Goal: Information Seeking & Learning: Learn about a topic

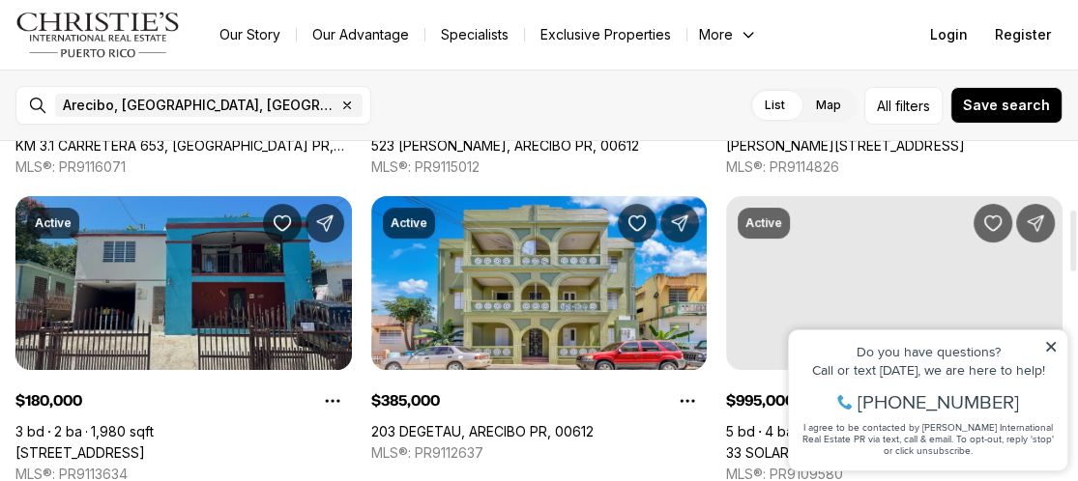
scroll to position [387, 0]
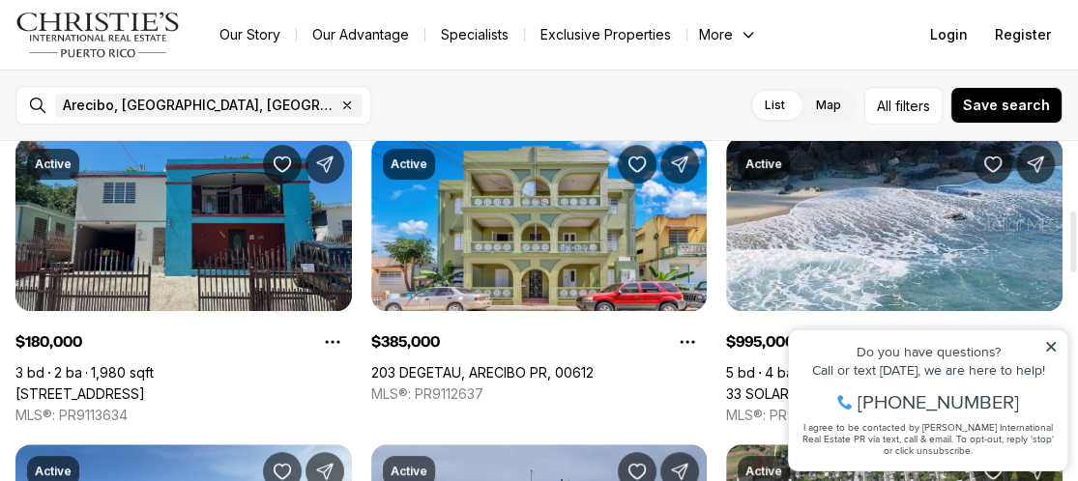
click at [145, 386] on link "26 CALLE 26, ARECIBO PR, 00612" at bounding box center [80, 394] width 130 height 17
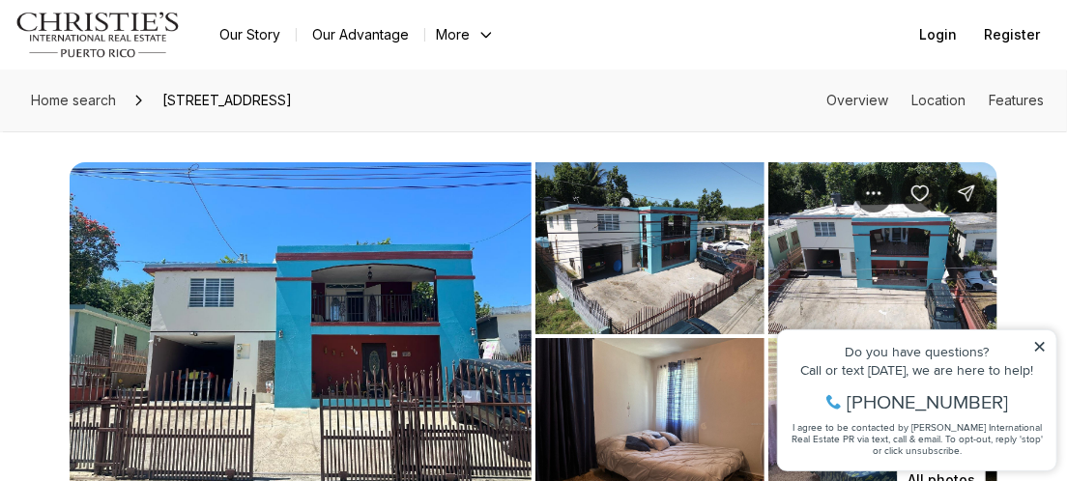
click at [625, 279] on img "View image gallery" at bounding box center [650, 248] width 229 height 172
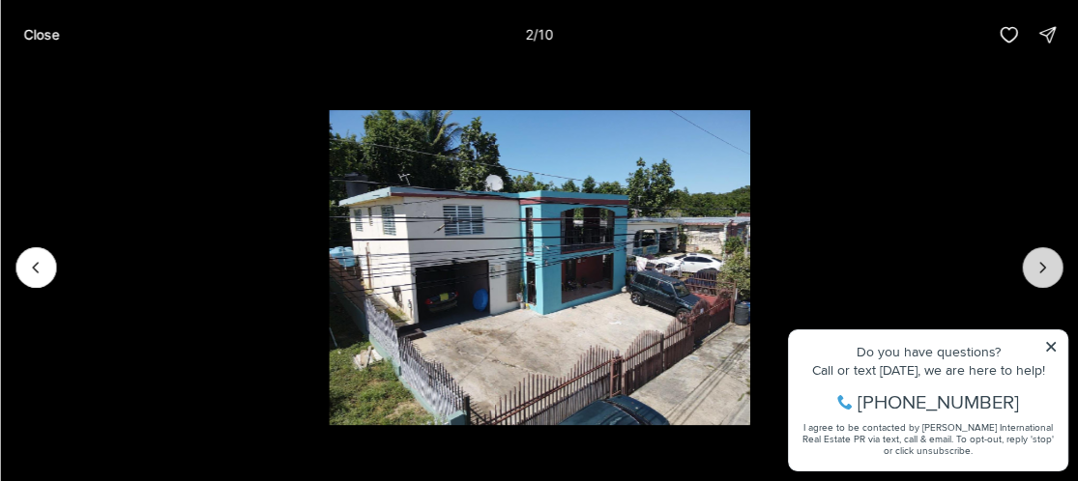
click at [1035, 272] on icon "Next slide" at bounding box center [1041, 267] width 19 height 19
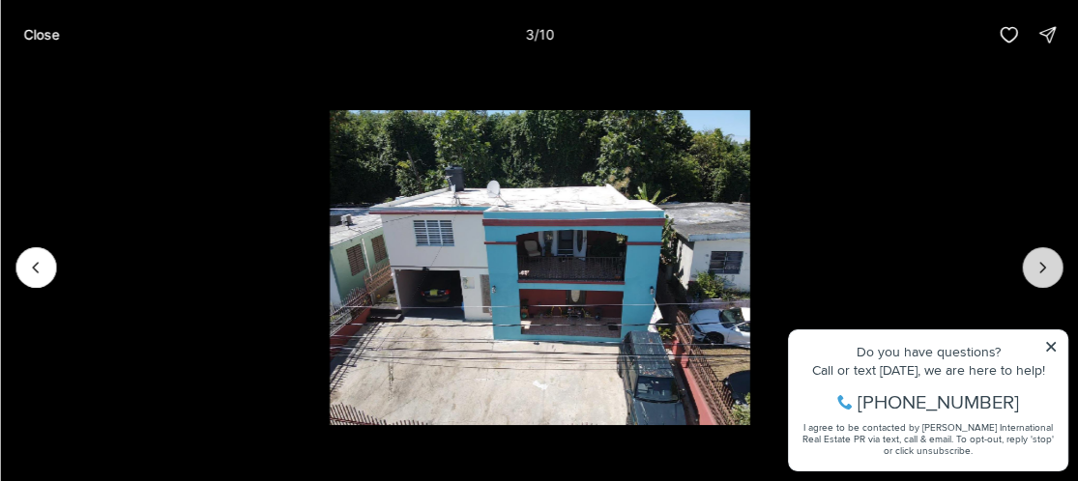
click at [1035, 272] on icon "Next slide" at bounding box center [1041, 267] width 19 height 19
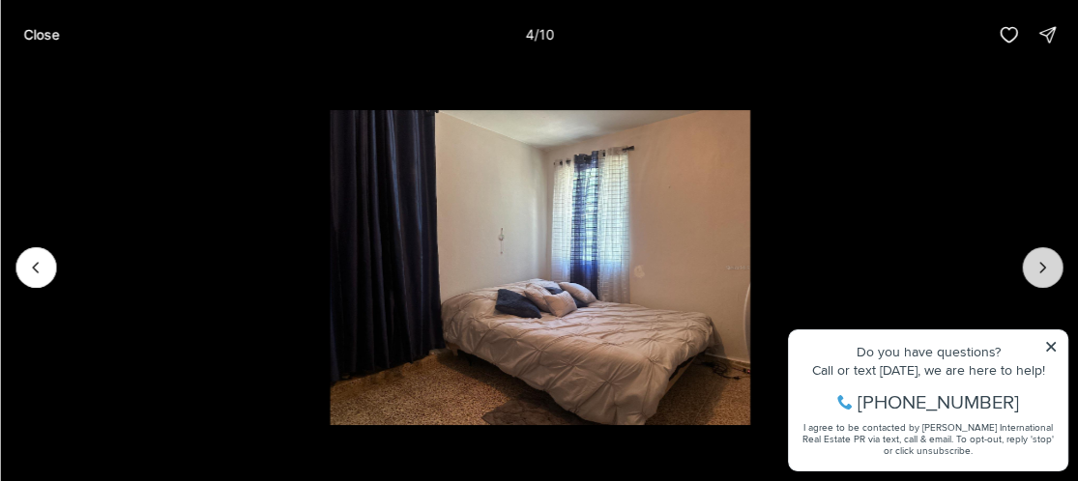
click at [1035, 272] on icon "Next slide" at bounding box center [1041, 267] width 19 height 19
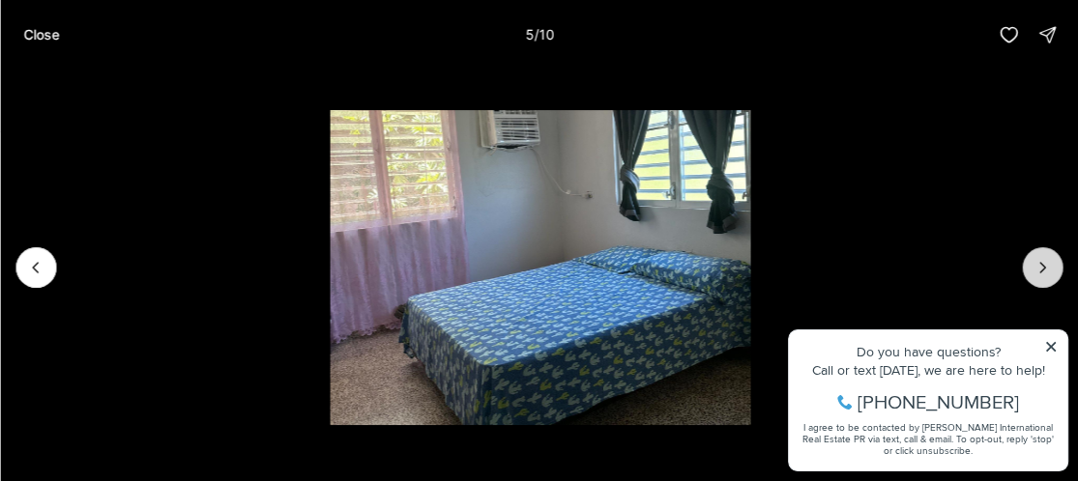
click at [1035, 272] on icon "Next slide" at bounding box center [1041, 267] width 19 height 19
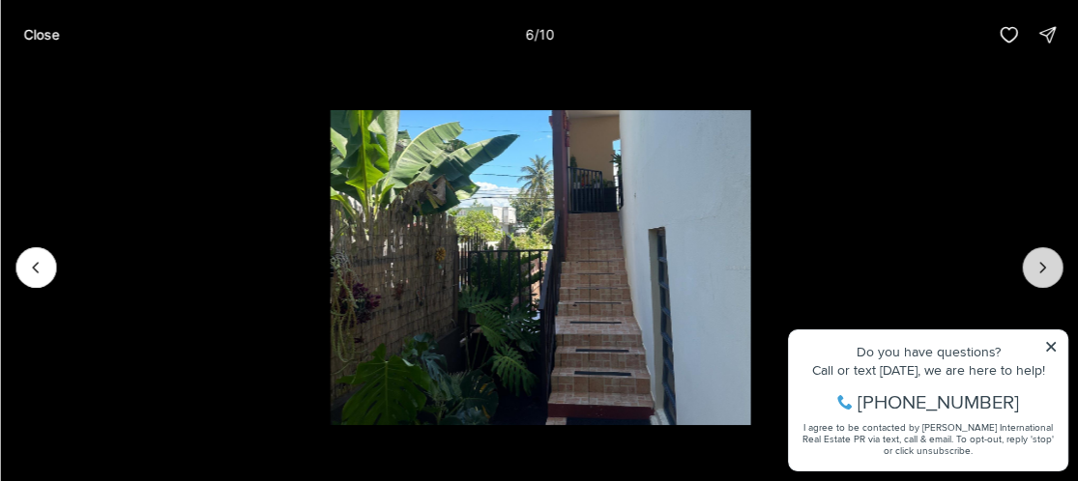
click at [1035, 272] on icon "Next slide" at bounding box center [1041, 267] width 19 height 19
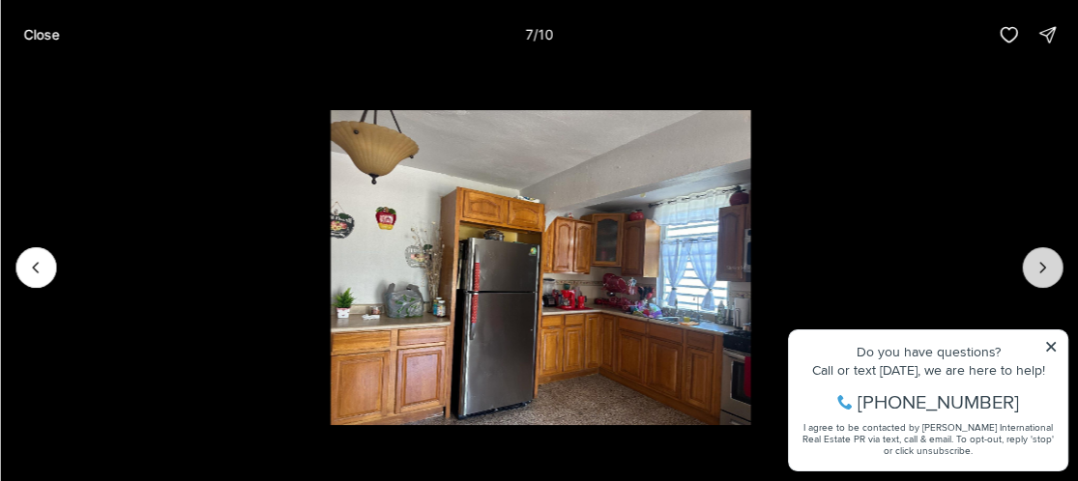
click at [1035, 272] on icon "Next slide" at bounding box center [1041, 267] width 19 height 19
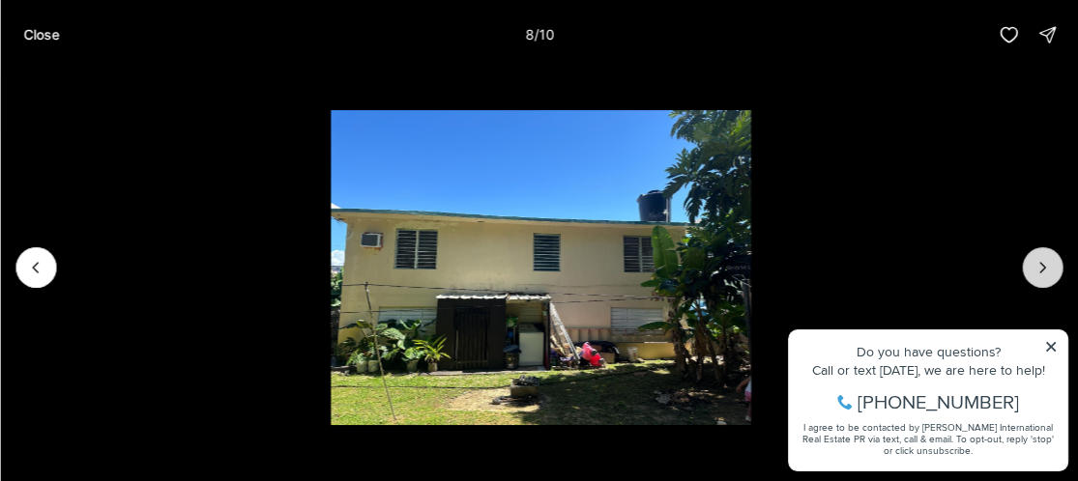
click at [1034, 273] on icon "Next slide" at bounding box center [1041, 267] width 19 height 19
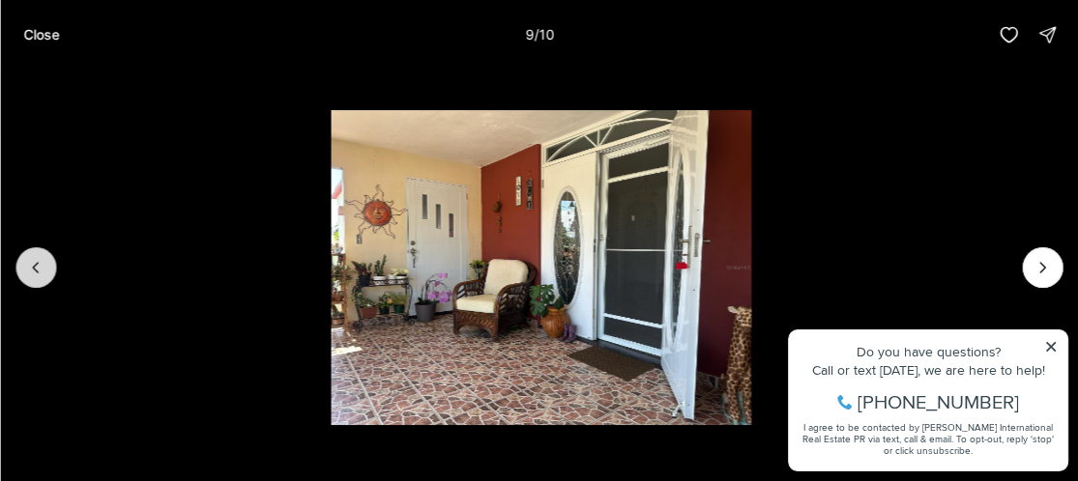
click at [45, 255] on button "Previous slide" at bounding box center [35, 267] width 41 height 41
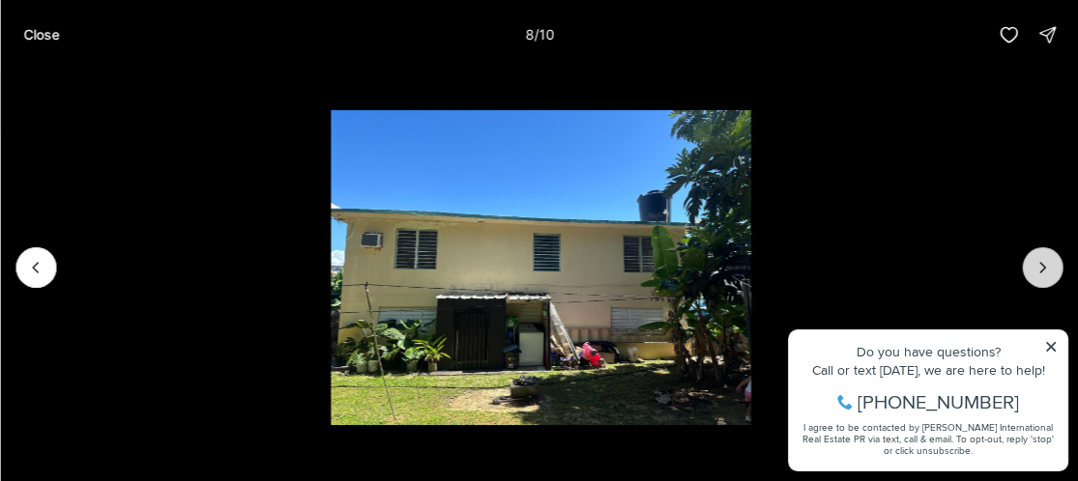
click at [1037, 280] on button "Next slide" at bounding box center [1042, 267] width 41 height 41
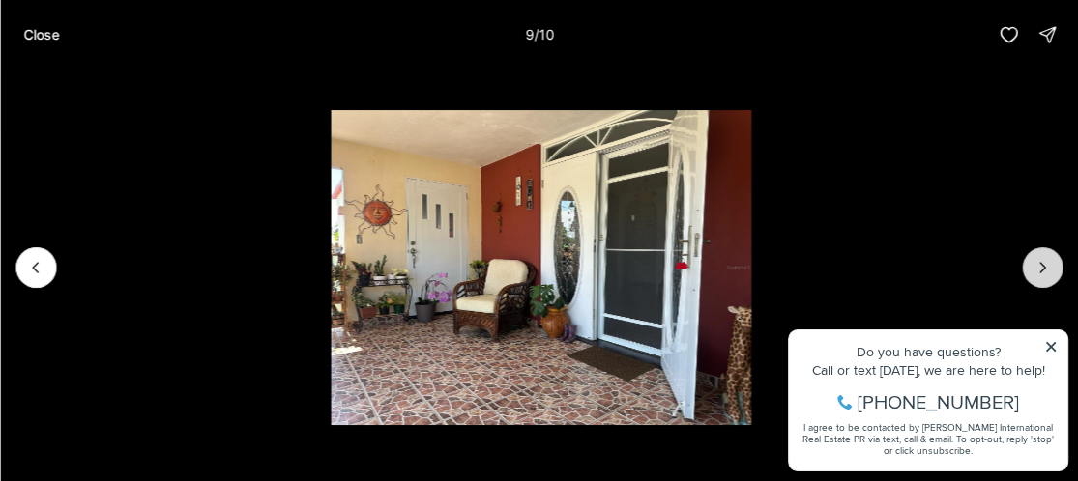
click at [1034, 279] on button "Next slide" at bounding box center [1042, 267] width 41 height 41
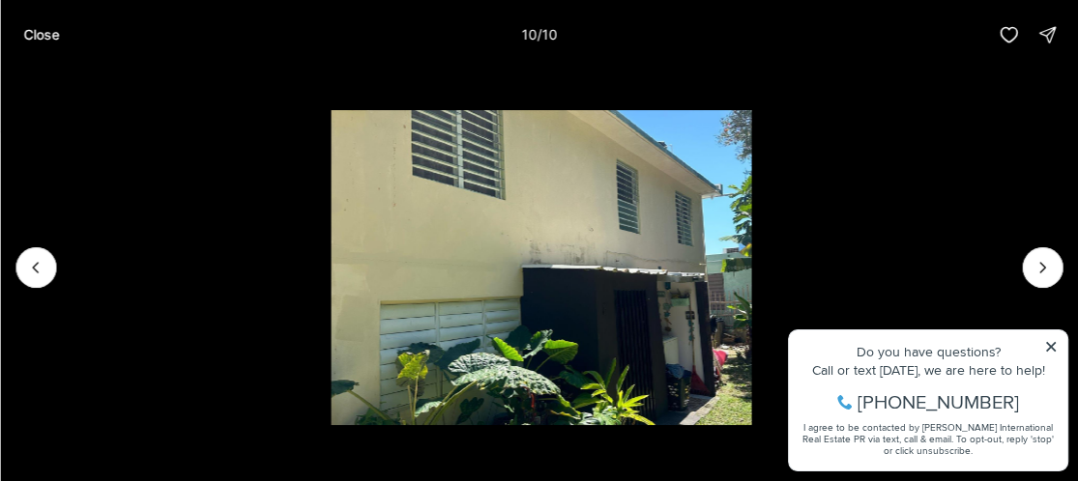
click at [1038, 264] on div at bounding box center [1042, 267] width 41 height 41
click at [1042, 263] on div at bounding box center [1042, 267] width 41 height 41
click at [1047, 267] on div at bounding box center [1042, 267] width 41 height 41
click at [1041, 274] on div at bounding box center [1042, 267] width 41 height 41
click at [1059, 345] on li "10 of 10" at bounding box center [541, 268] width 1078 height 396
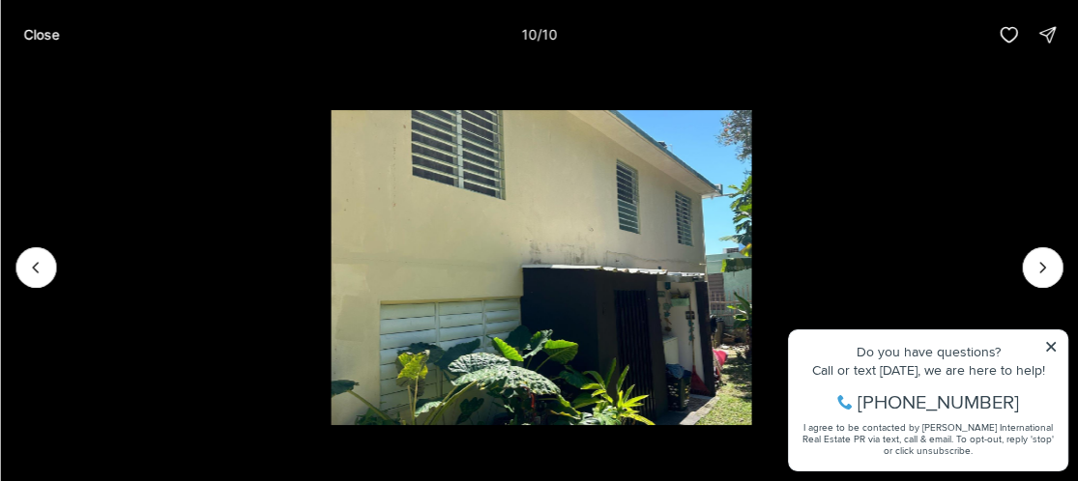
drag, startPoint x: 1050, startPoint y: 343, endPoint x: 1037, endPoint y: 342, distance: 12.6
click at [1048, 342] on li "10 of 10" at bounding box center [541, 268] width 1078 height 396
click at [27, 35] on p "Close" at bounding box center [41, 34] width 36 height 15
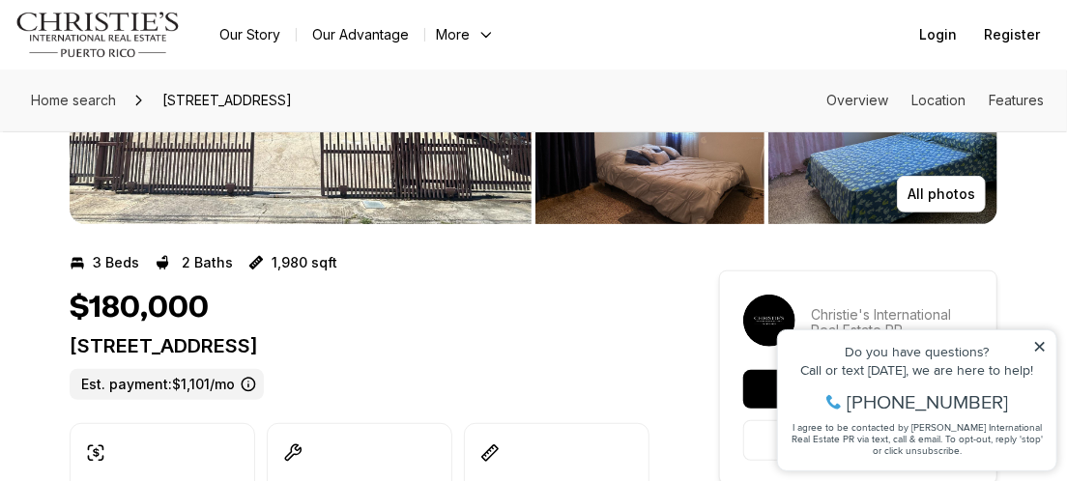
scroll to position [290, 0]
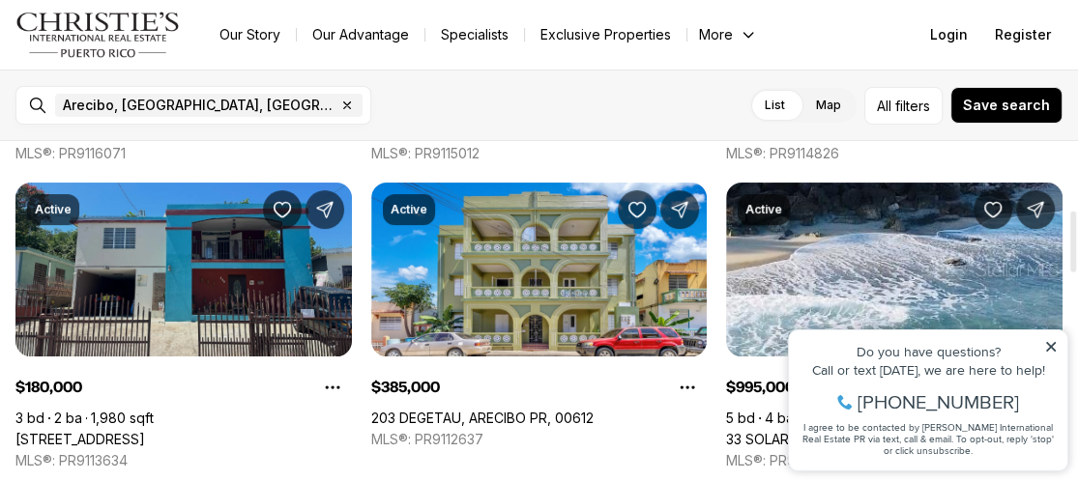
scroll to position [387, 0]
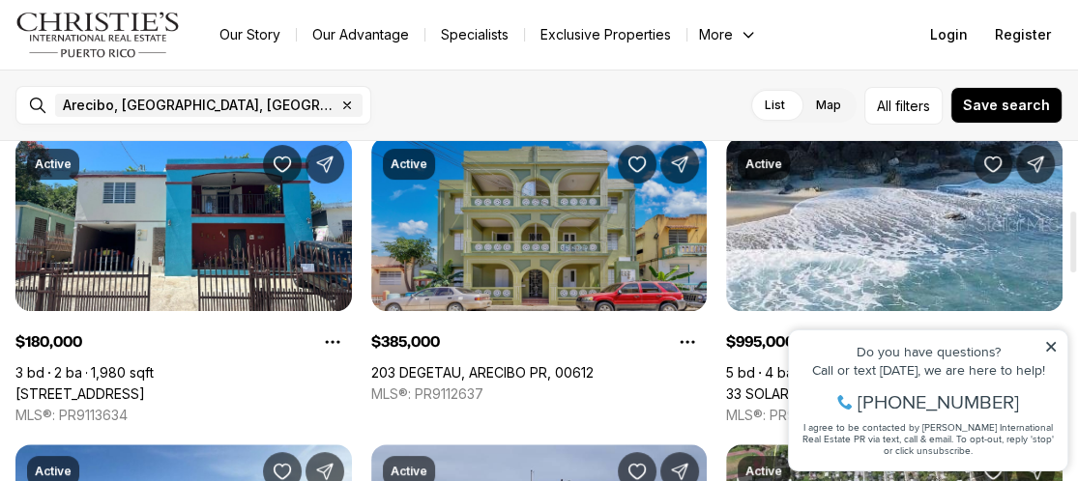
click at [575, 364] on link "203 DEGETAU, ARECIBO PR, 00612" at bounding box center [482, 372] width 222 height 17
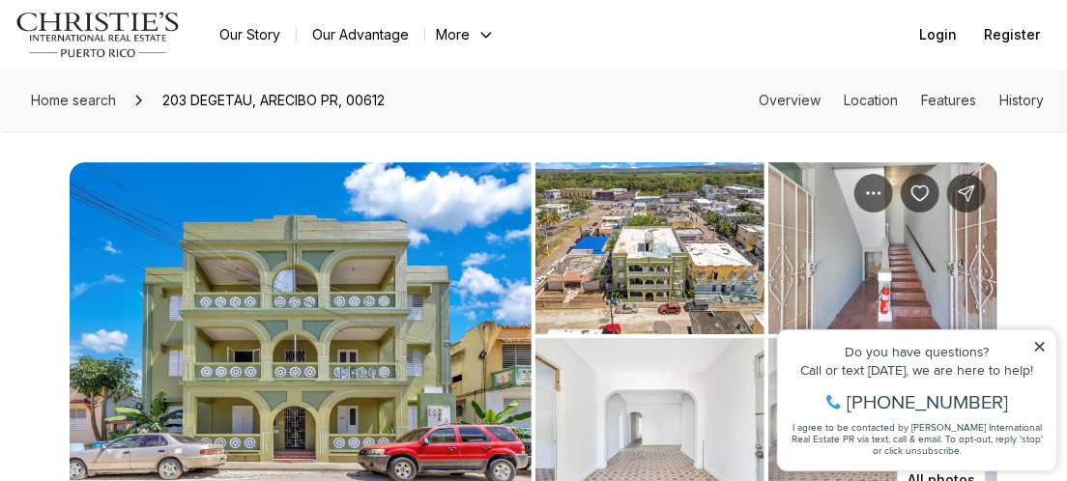
click at [373, 301] on img "View image gallery" at bounding box center [301, 336] width 462 height 348
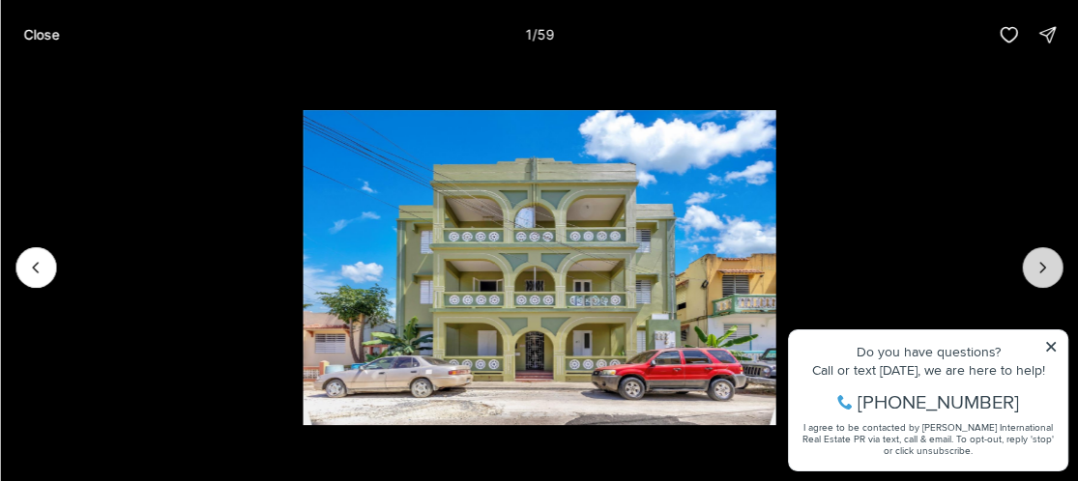
click at [1040, 272] on icon "Next slide" at bounding box center [1042, 268] width 5 height 10
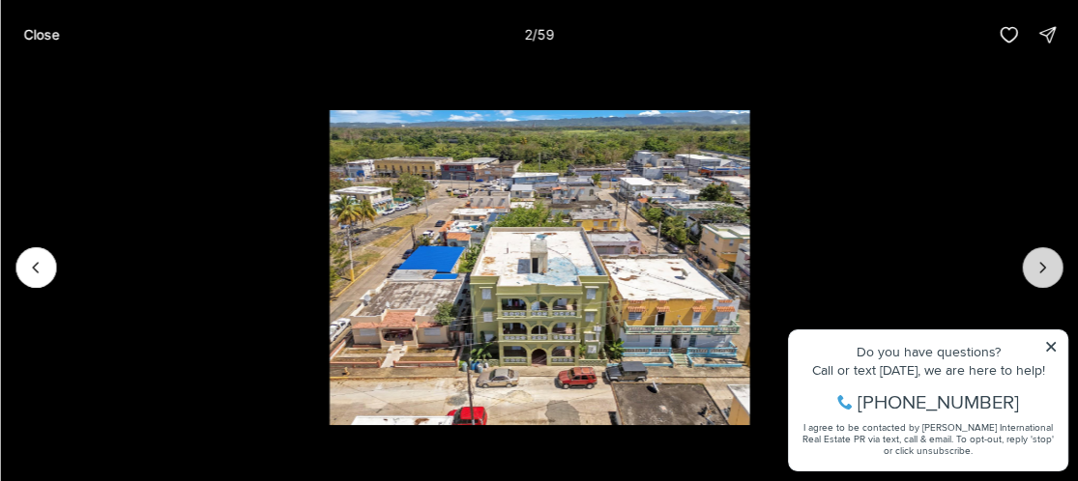
click at [1038, 272] on icon "Next slide" at bounding box center [1041, 267] width 19 height 19
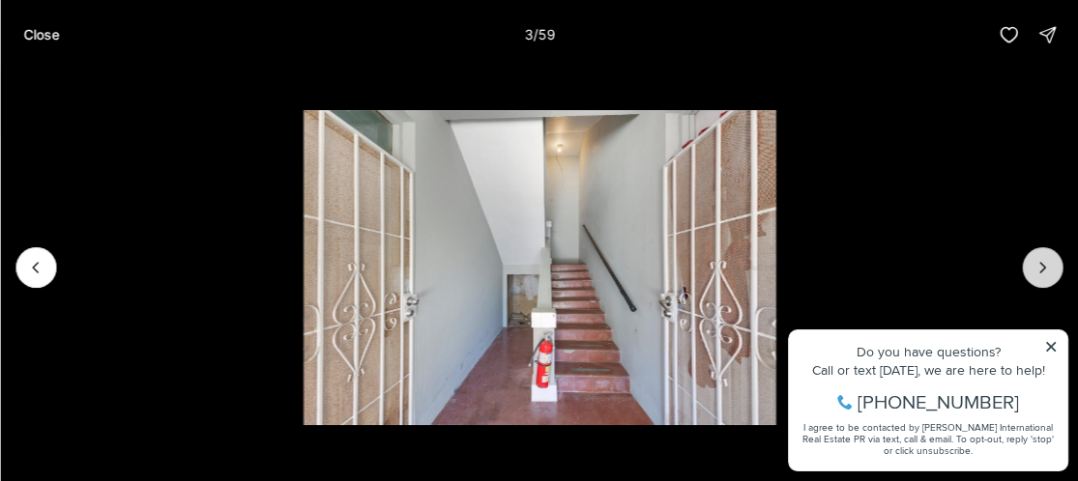
click at [1038, 272] on icon "Next slide" at bounding box center [1041, 267] width 19 height 19
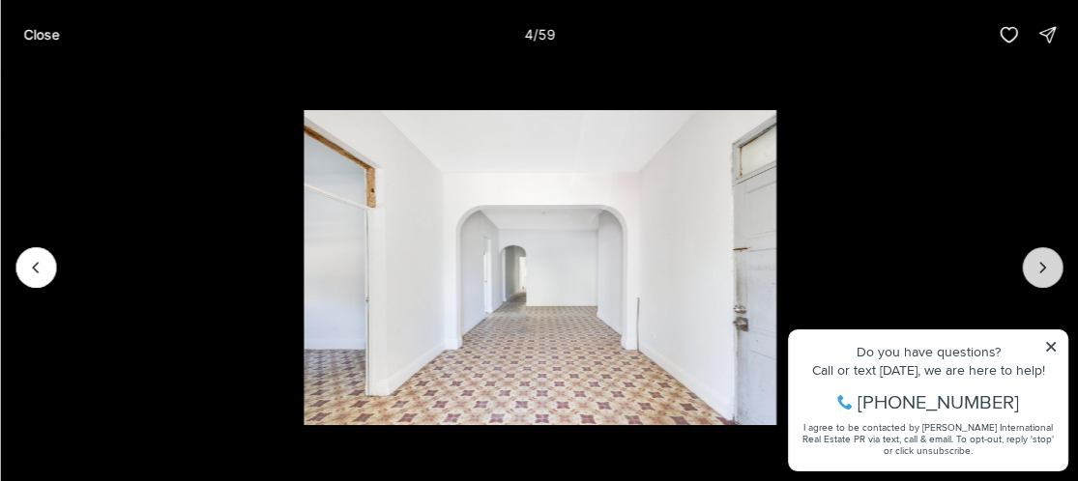
click at [1038, 272] on icon "Next slide" at bounding box center [1041, 267] width 19 height 19
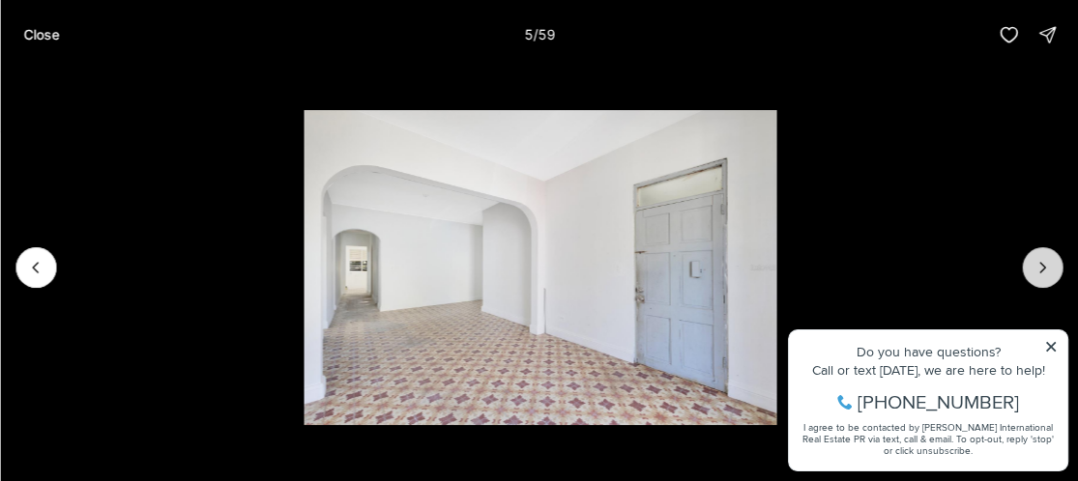
click at [1038, 272] on icon "Next slide" at bounding box center [1041, 267] width 19 height 19
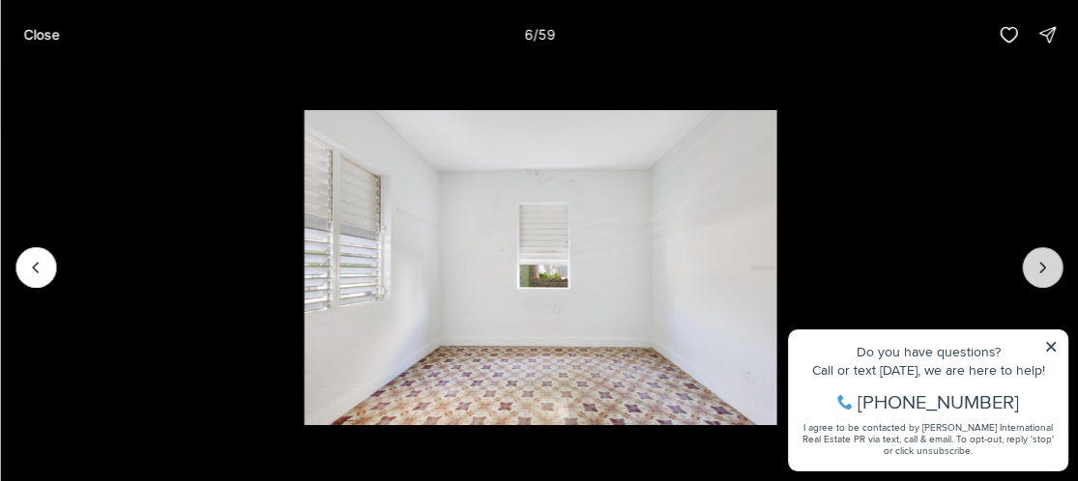
click at [1038, 272] on icon "Next slide" at bounding box center [1041, 267] width 19 height 19
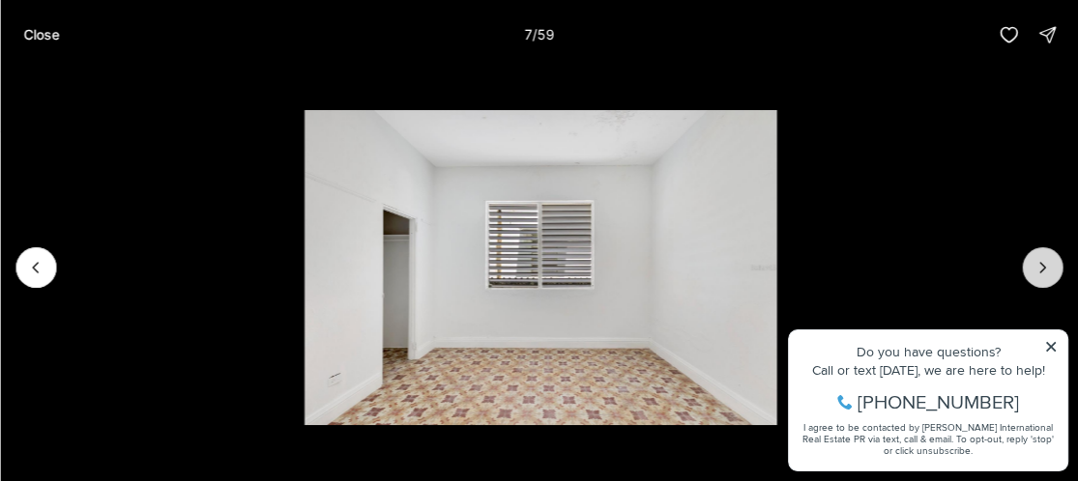
click at [1038, 272] on icon "Next slide" at bounding box center [1041, 267] width 19 height 19
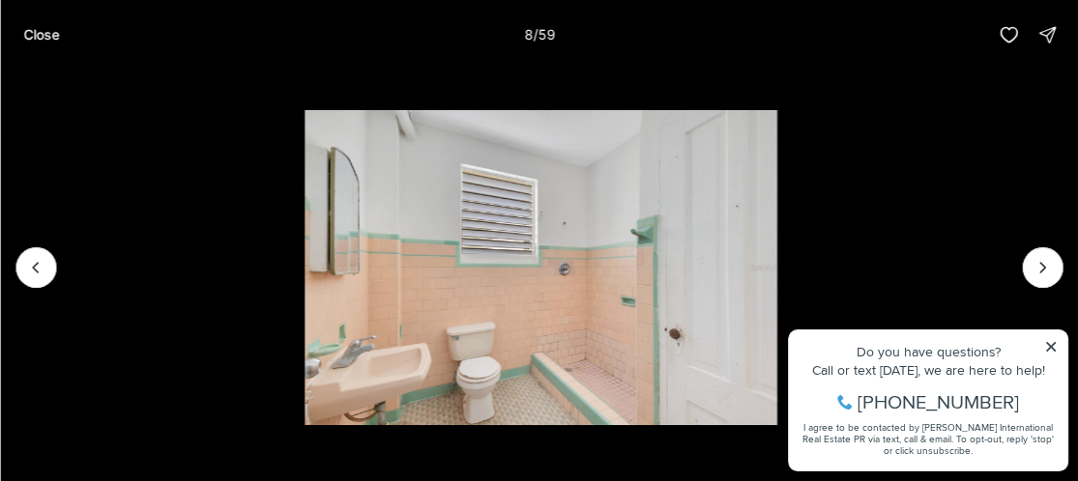
click at [36, 41] on p "Close" at bounding box center [41, 34] width 36 height 15
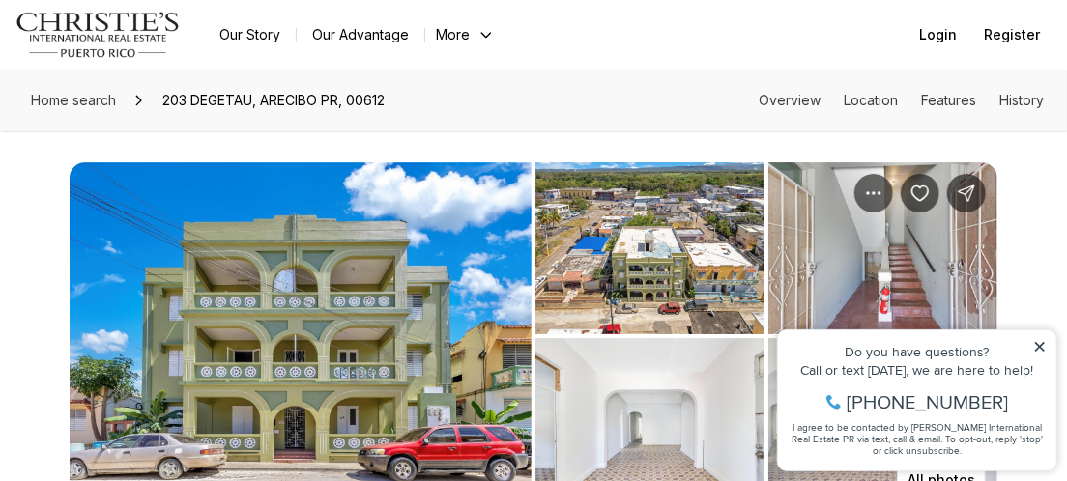
click at [244, 305] on img "View image gallery" at bounding box center [301, 336] width 462 height 348
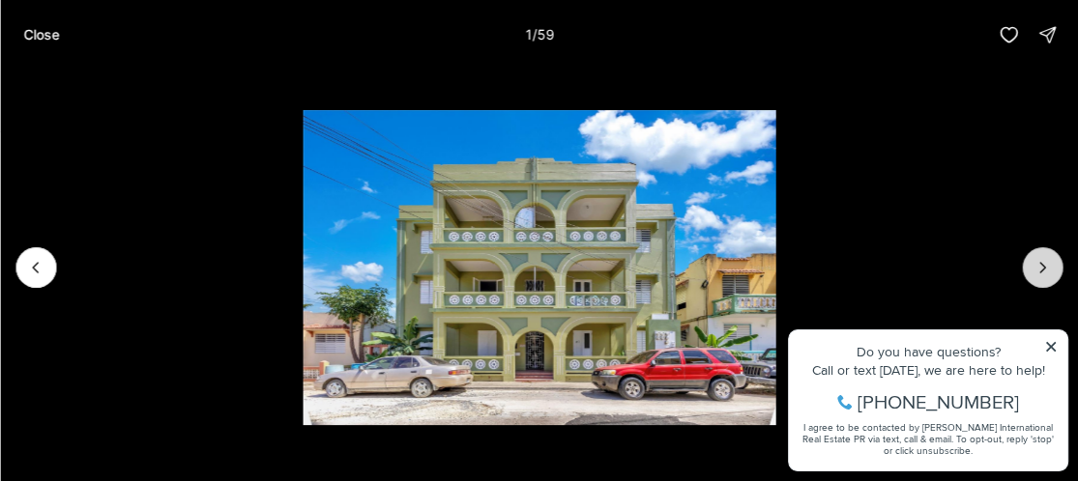
click at [1047, 272] on icon "Next slide" at bounding box center [1041, 267] width 19 height 19
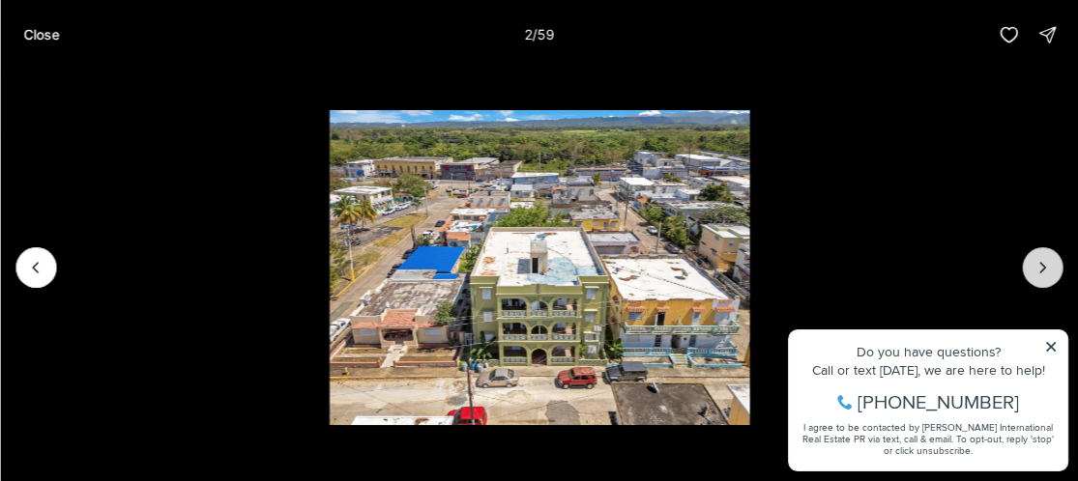
click at [1045, 261] on icon "Next slide" at bounding box center [1041, 267] width 19 height 19
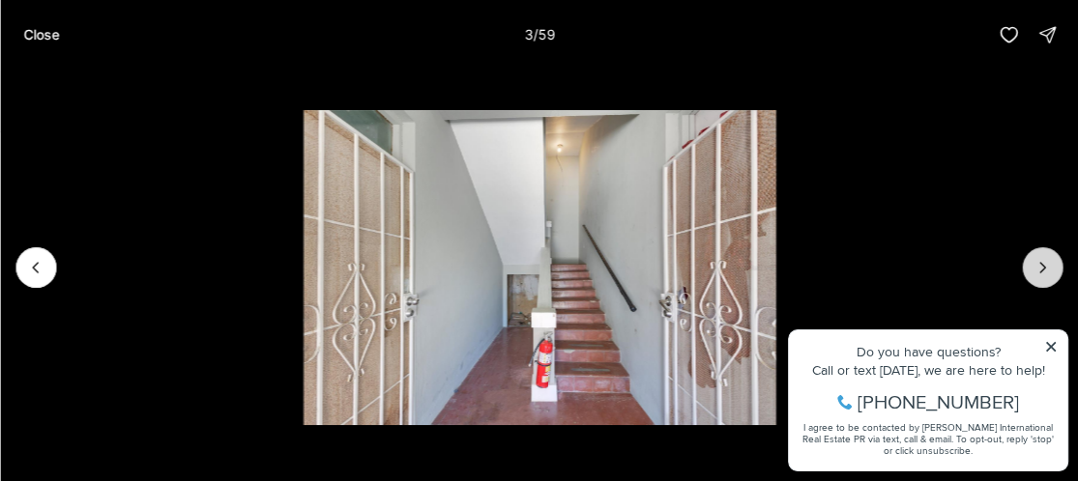
click at [1022, 268] on button "Next slide" at bounding box center [1042, 267] width 41 height 41
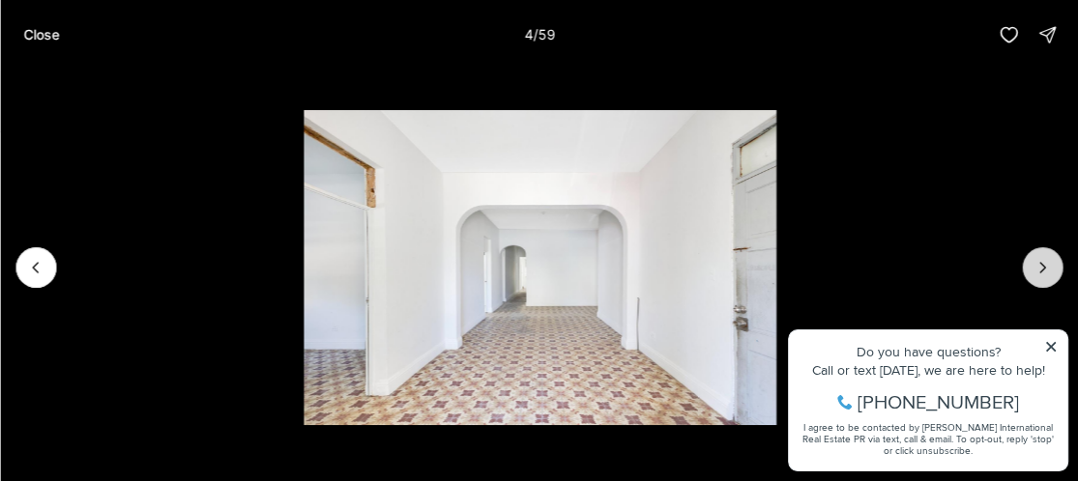
click at [1022, 268] on button "Next slide" at bounding box center [1042, 267] width 41 height 41
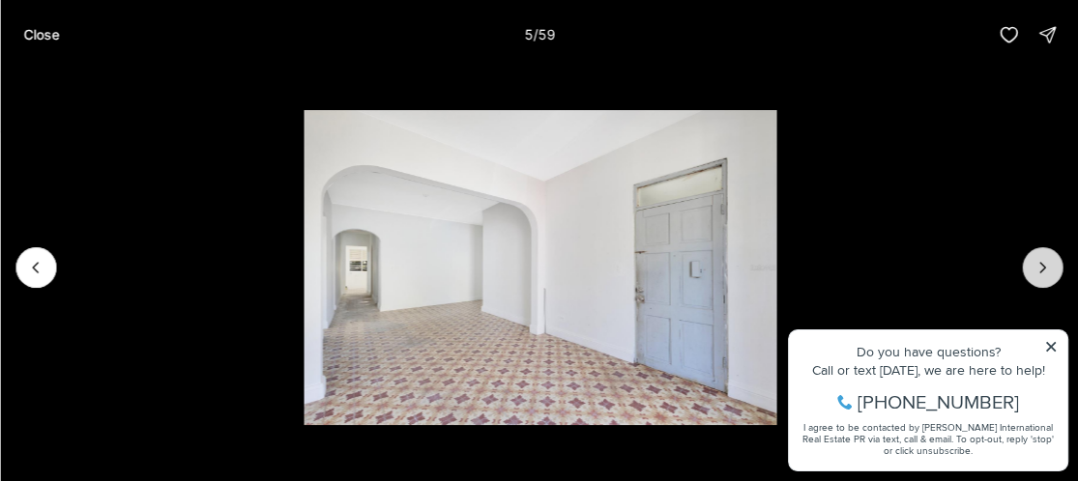
click at [1022, 268] on button "Next slide" at bounding box center [1042, 267] width 41 height 41
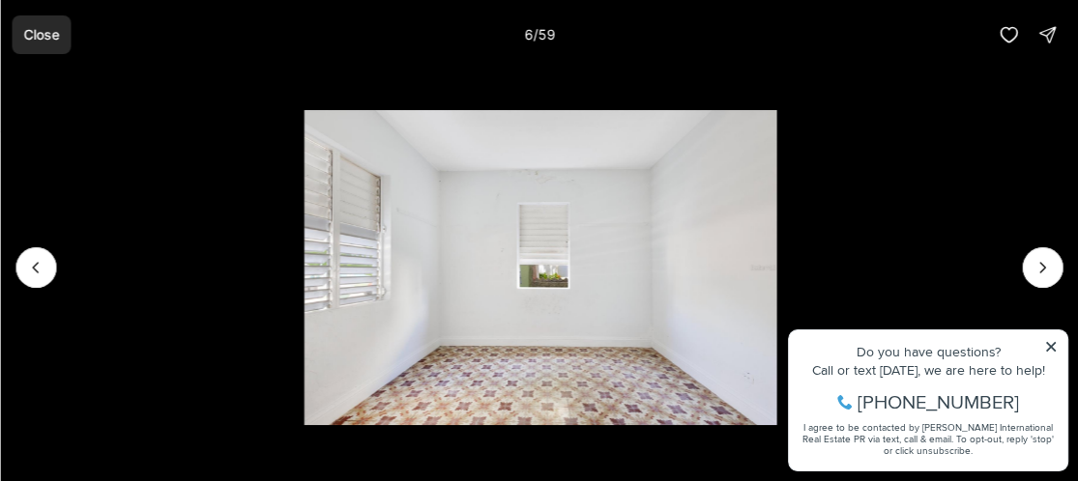
click at [27, 37] on p "Close" at bounding box center [41, 34] width 36 height 15
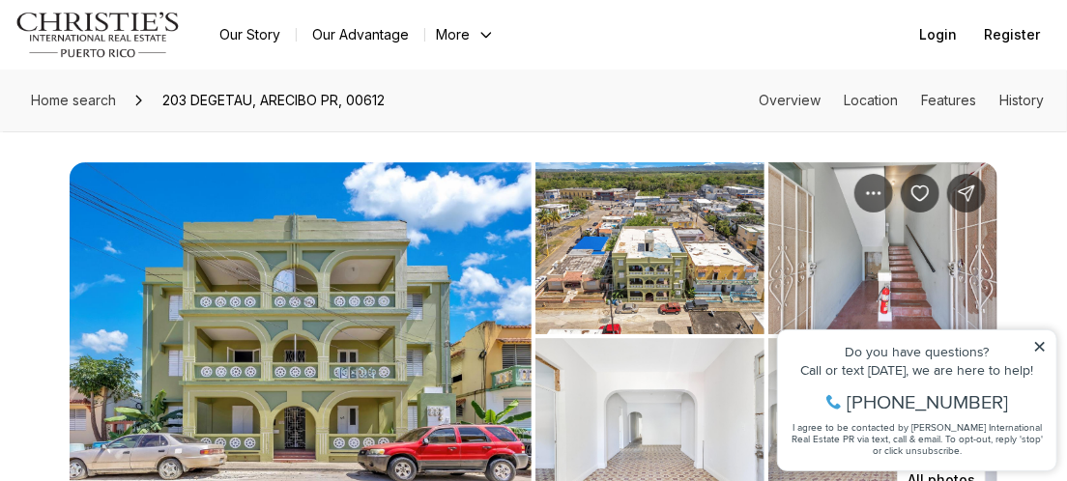
click at [1041, 344] on icon at bounding box center [1039, 346] width 14 height 14
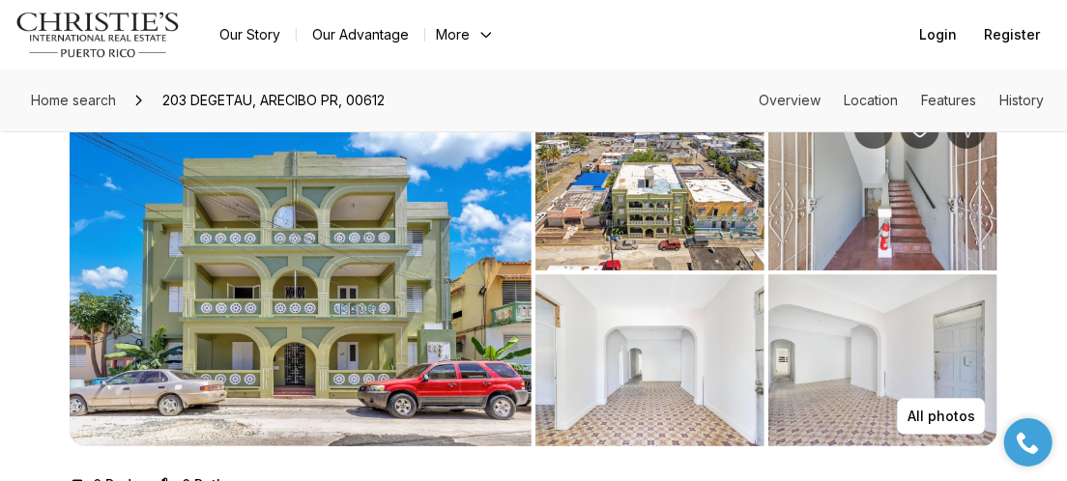
scroll to position [97, 0]
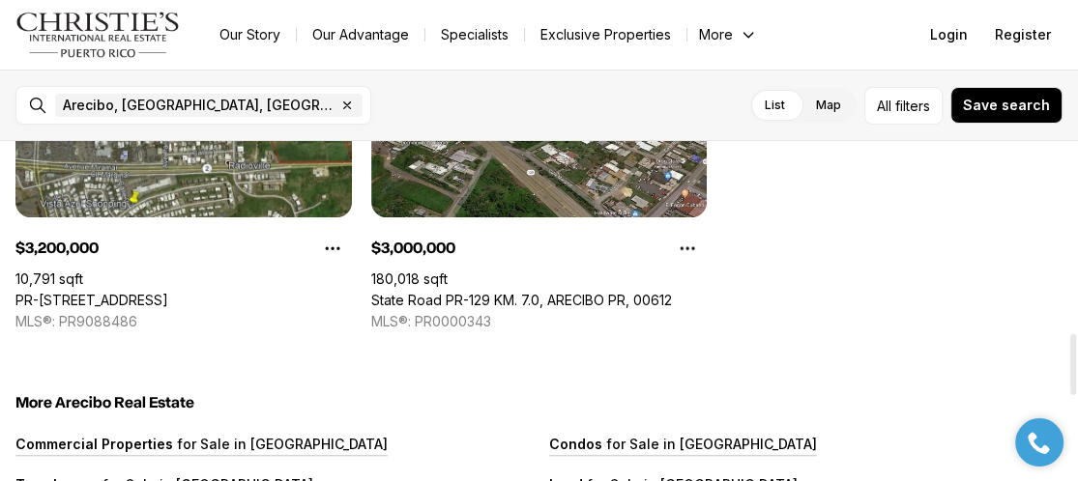
scroll to position [1076, 0]
